Goal: Information Seeking & Learning: Learn about a topic

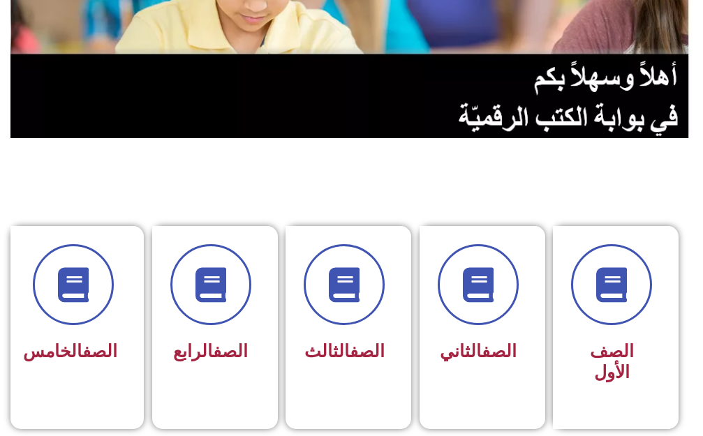
scroll to position [279, 0]
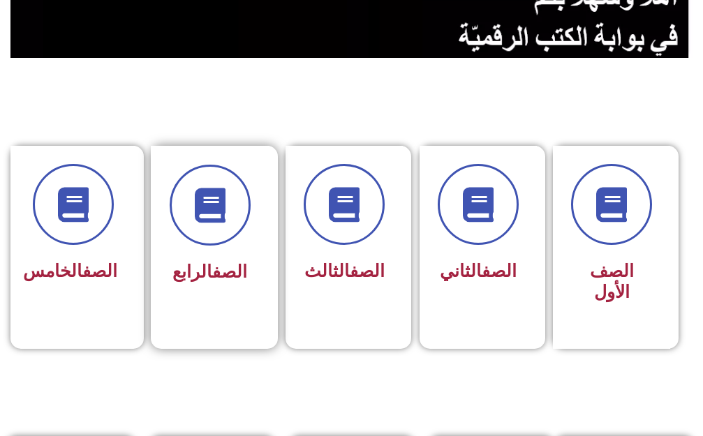
click at [204, 312] on div "الصف الرابع" at bounding box center [210, 238] width 119 height 184
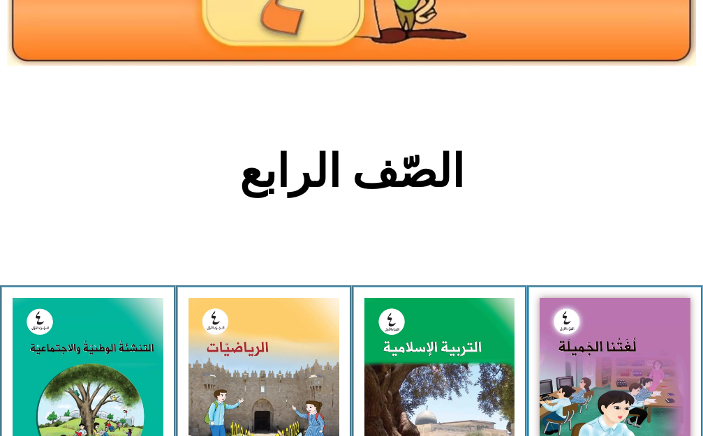
scroll to position [209, 0]
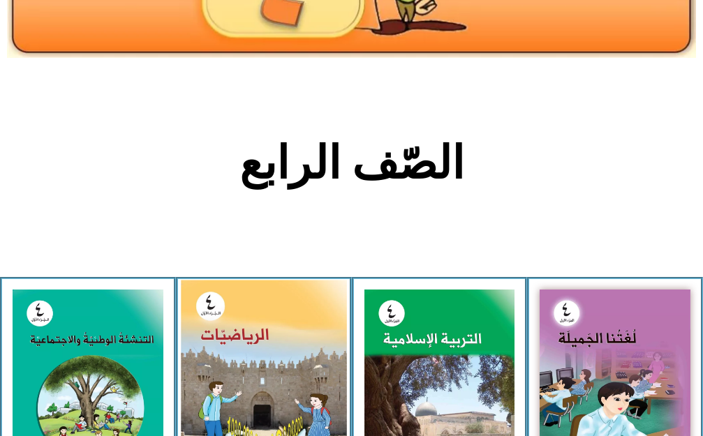
click at [232, 308] on img at bounding box center [263, 384] width 165 height 208
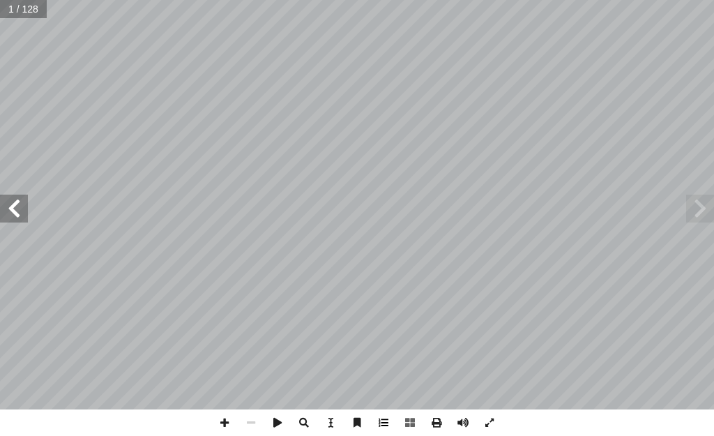
click at [392, 428] on span at bounding box center [383, 423] width 27 height 27
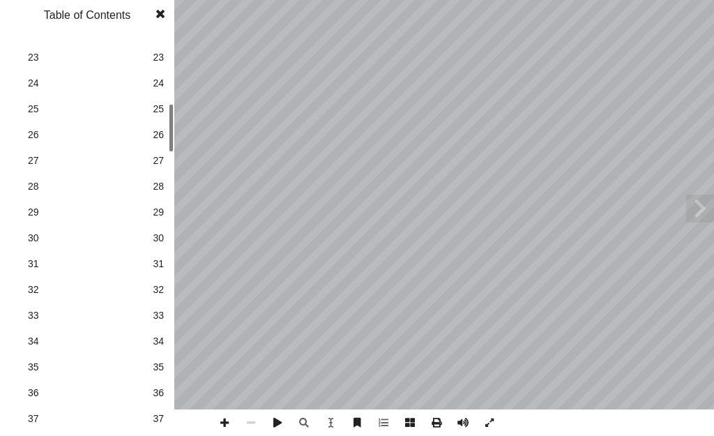
click at [153, 324] on link "33 33" at bounding box center [85, 316] width 157 height 26
click at [164, 9] on span at bounding box center [160, 14] width 25 height 28
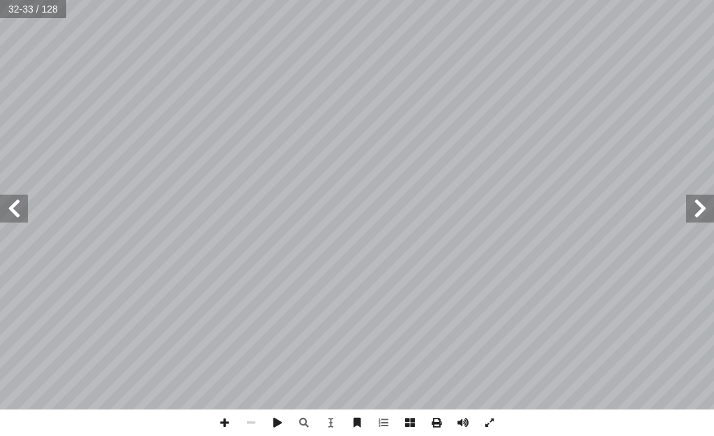
click at [2, 202] on span at bounding box center [14, 209] width 28 height 28
click at [487, 424] on span at bounding box center [490, 423] width 27 height 27
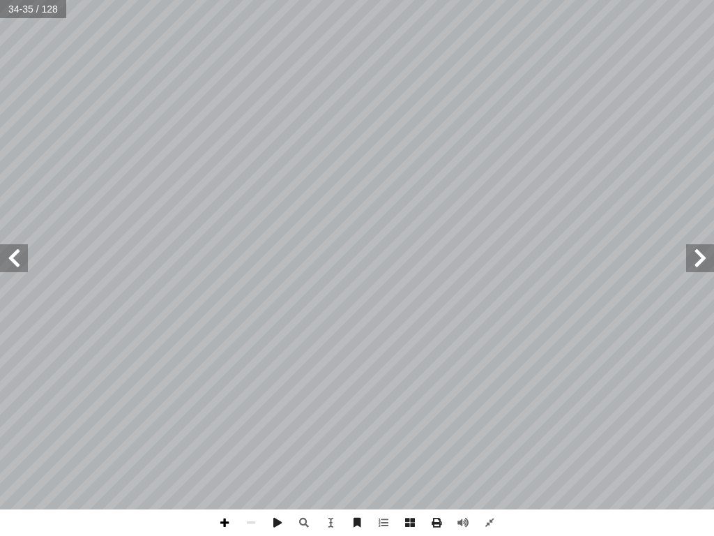
click at [234, 435] on span at bounding box center [224, 522] width 27 height 27
